Goal: Information Seeking & Learning: Check status

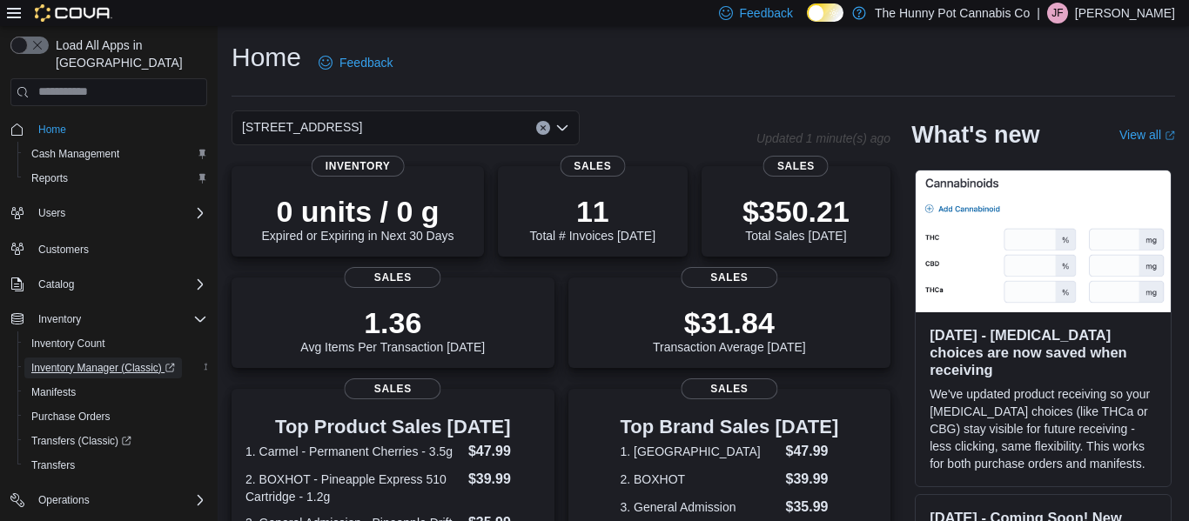
click at [104, 361] on span "Inventory Manager (Classic)" at bounding box center [103, 368] width 144 height 14
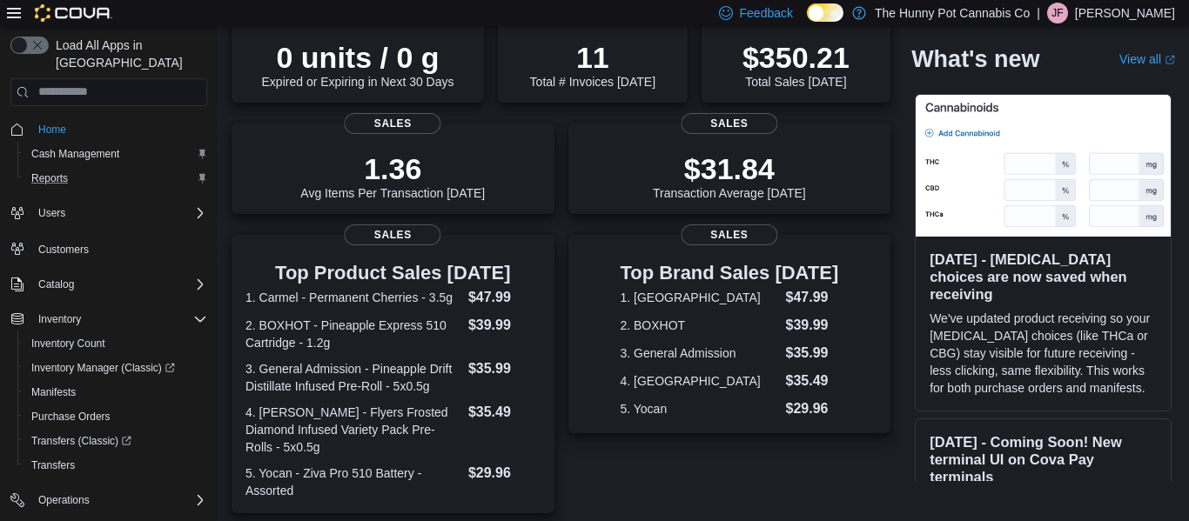
click at [71, 172] on button "Reports" at bounding box center [115, 178] width 197 height 24
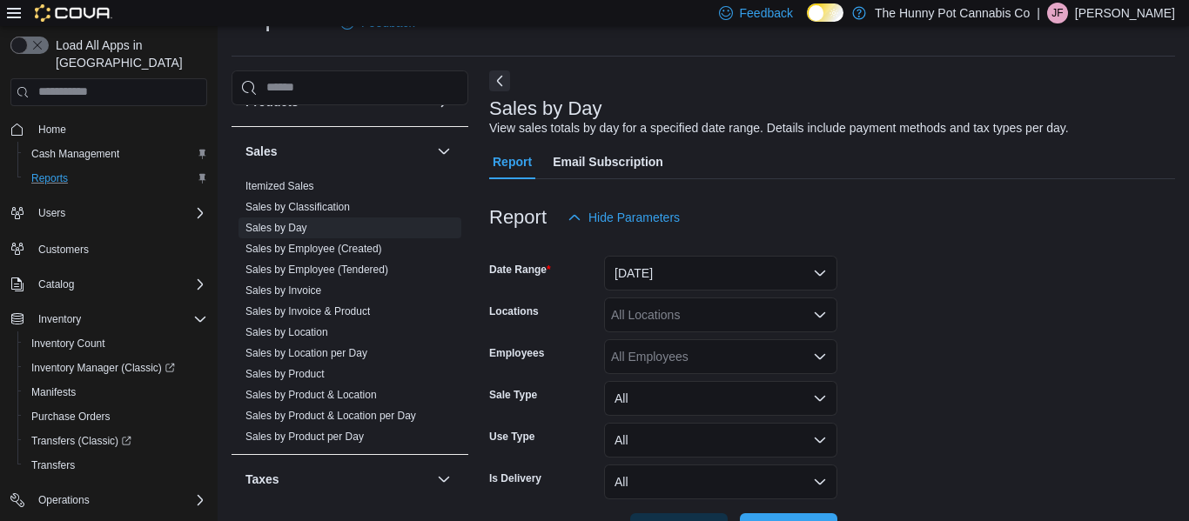
scroll to position [838, 0]
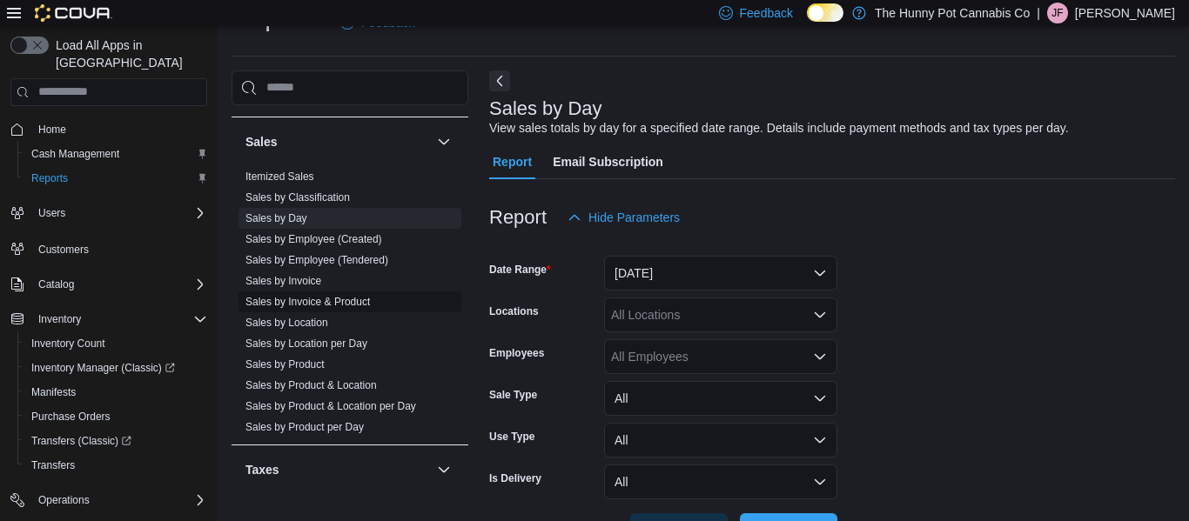
click at [341, 311] on span "Sales by Invoice & Product" at bounding box center [350, 302] width 223 height 21
click at [341, 306] on link "Sales by Invoice & Product" at bounding box center [308, 302] width 124 height 12
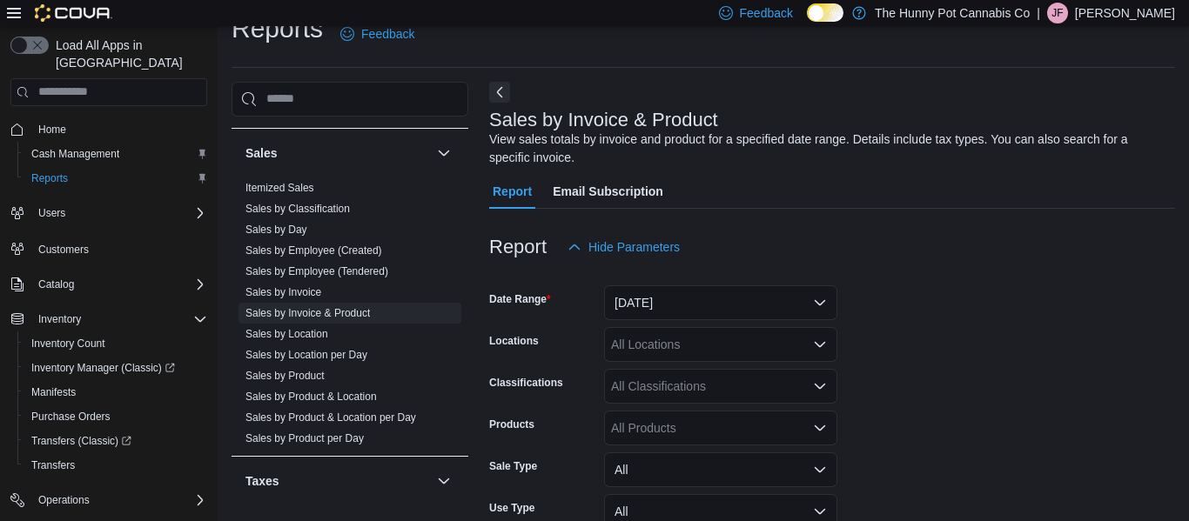
scroll to position [58, 0]
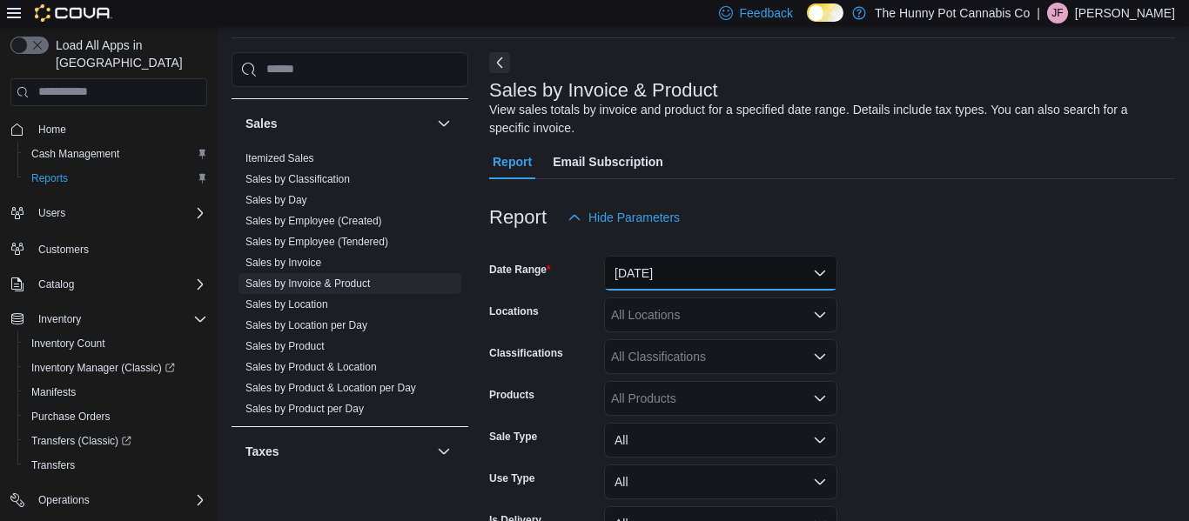
click at [667, 278] on button "Yesterday" at bounding box center [720, 273] width 233 height 35
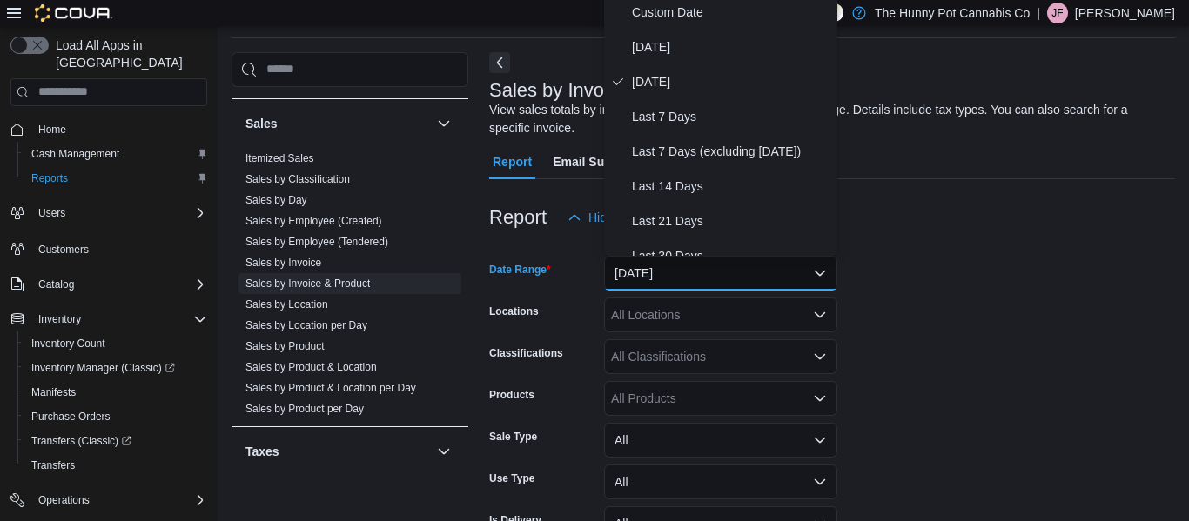
scroll to position [53, 0]
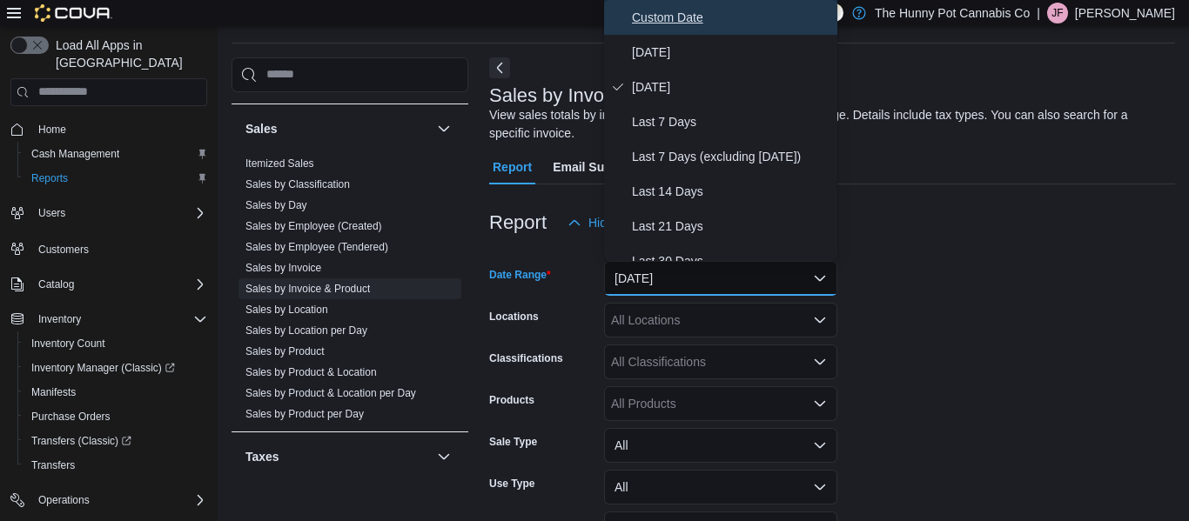
click at [641, 27] on span "Custom Date" at bounding box center [731, 17] width 199 height 21
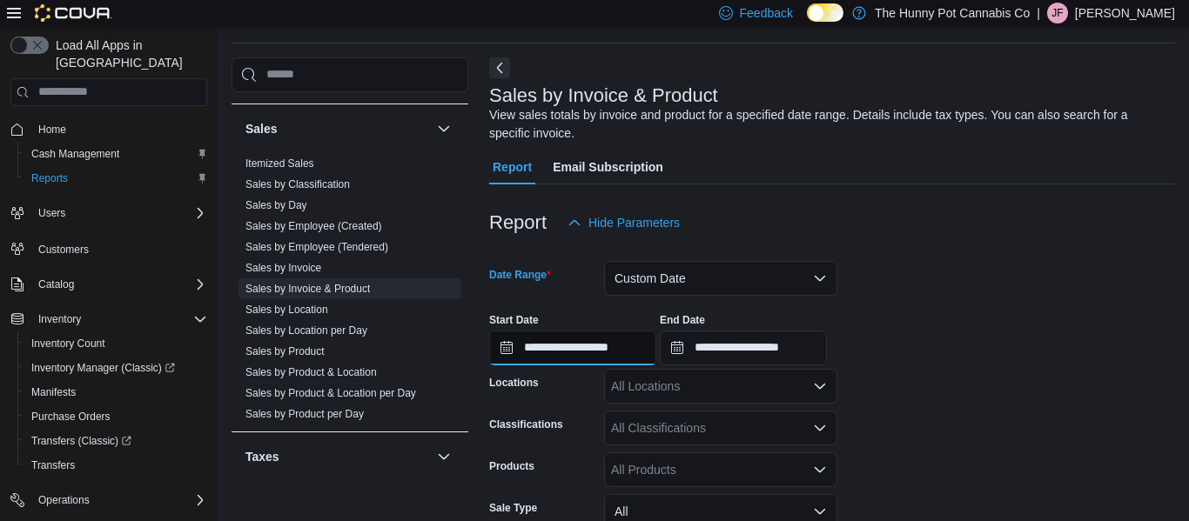
click at [508, 353] on input "**********" at bounding box center [572, 348] width 167 height 35
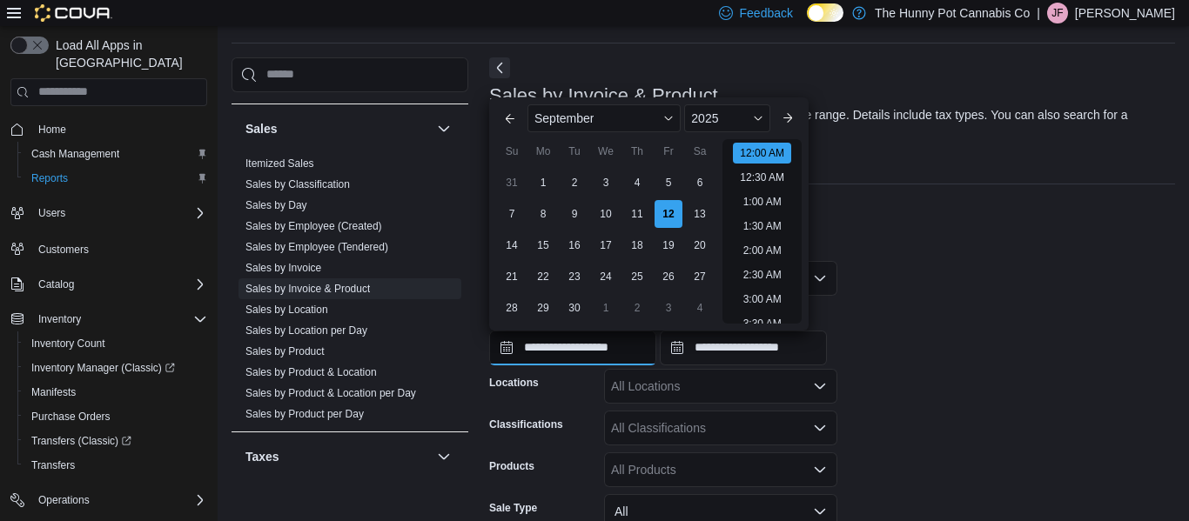
scroll to position [54, 0]
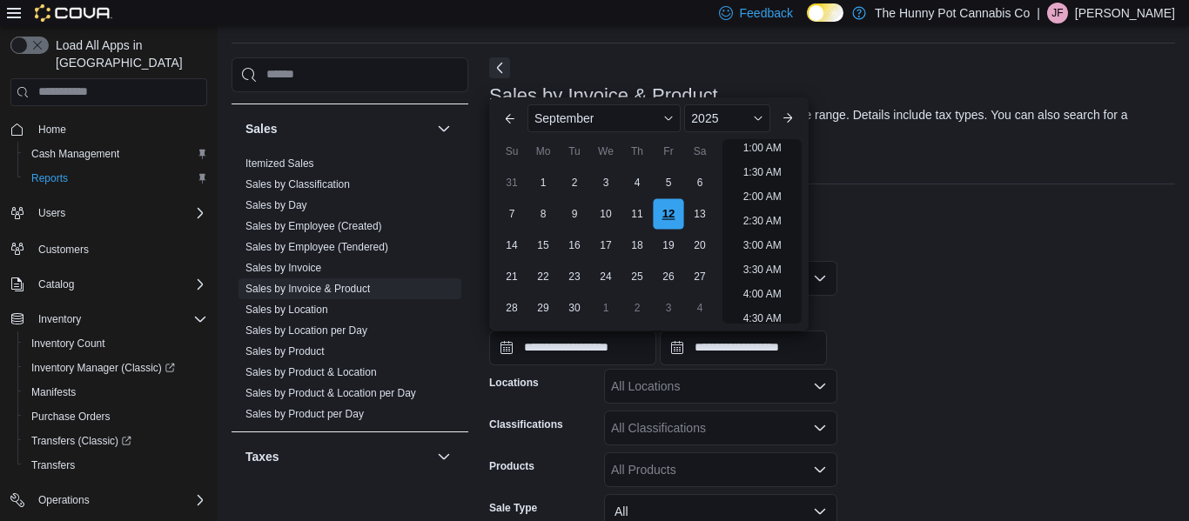
click at [672, 221] on div "12" at bounding box center [668, 214] width 30 height 30
